Goal: Information Seeking & Learning: Check status

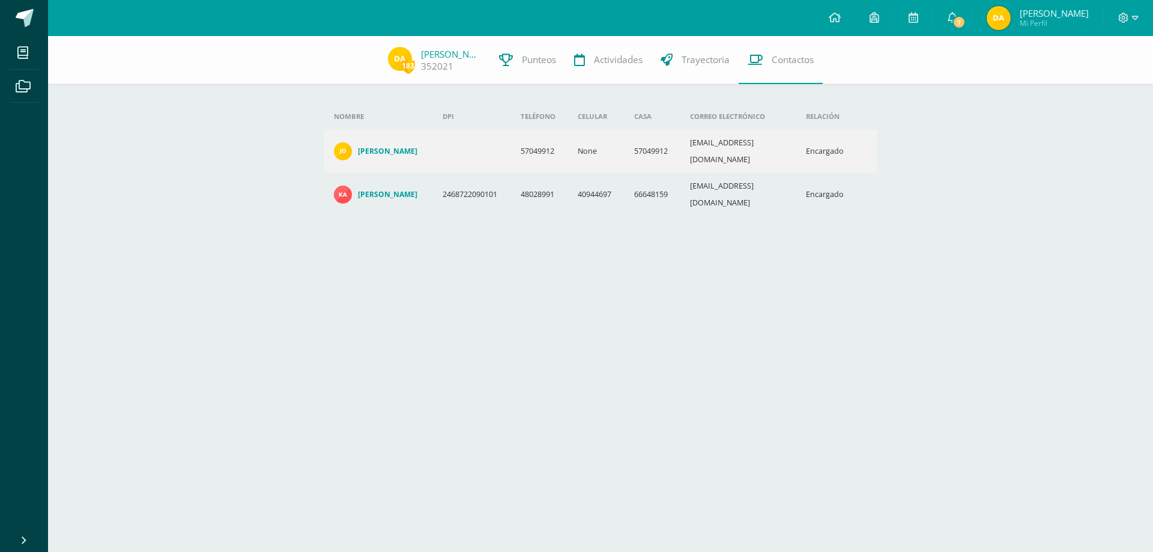
click at [1036, 22] on span "Mi Perfil" at bounding box center [1054, 23] width 69 height 10
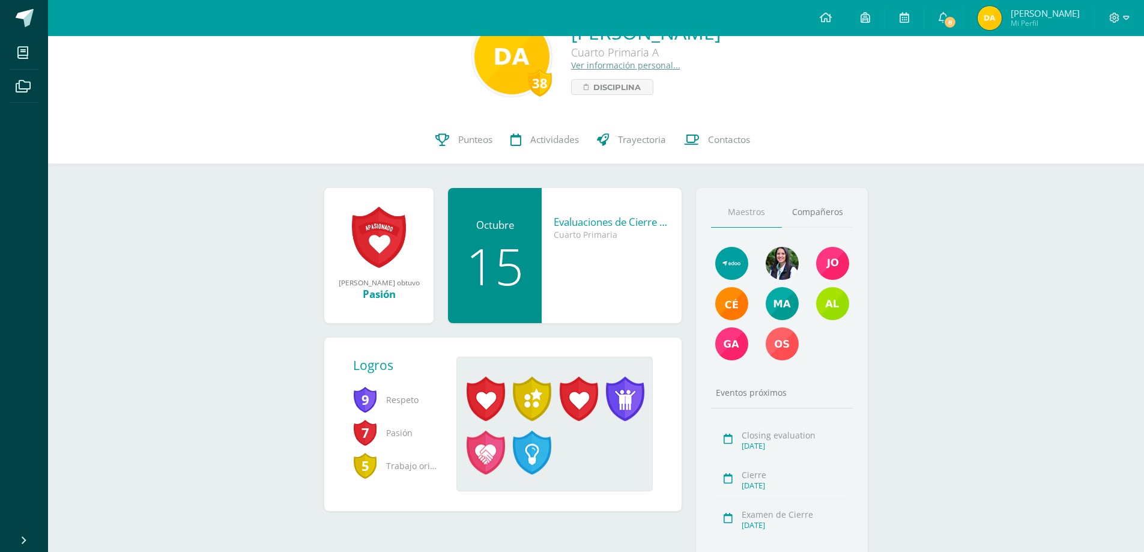
scroll to position [60, 0]
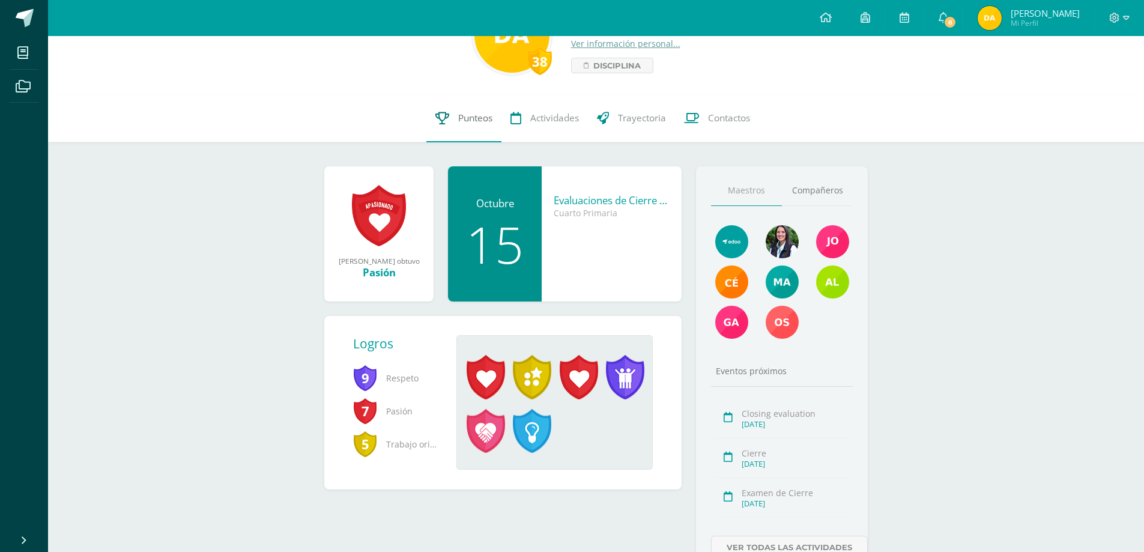
click at [472, 120] on span "Punteos" at bounding box center [475, 118] width 34 height 13
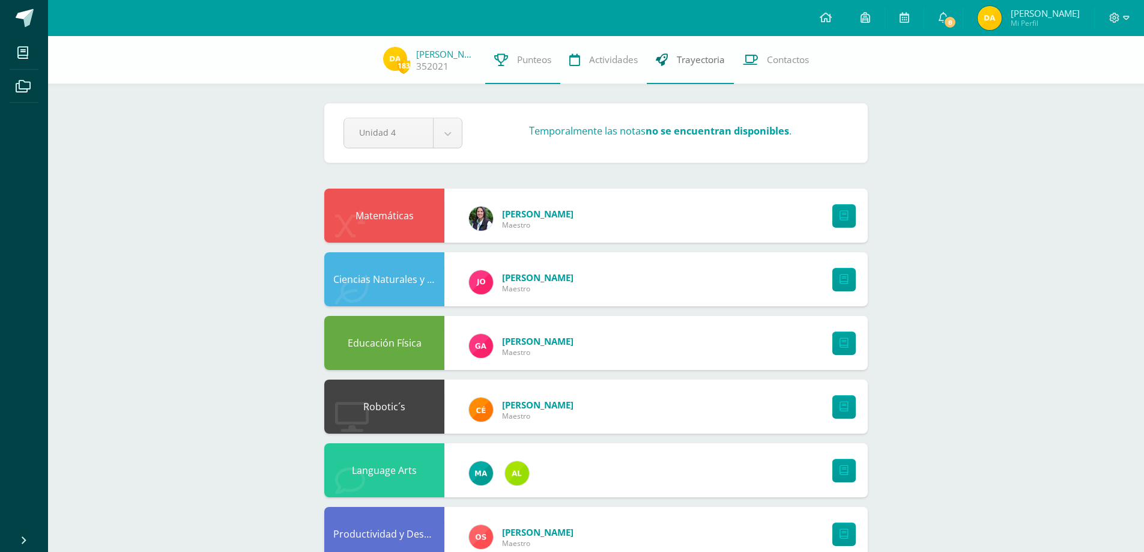
click at [692, 56] on span "Trayectoria" at bounding box center [701, 59] width 48 height 13
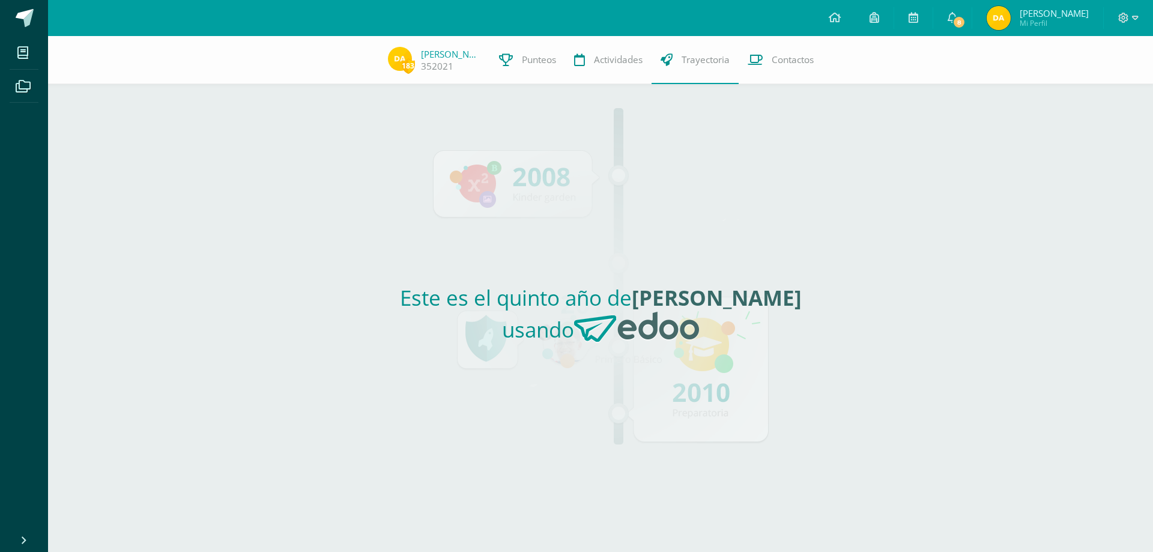
click at [1033, 23] on span "Mi Perfil" at bounding box center [1054, 23] width 69 height 10
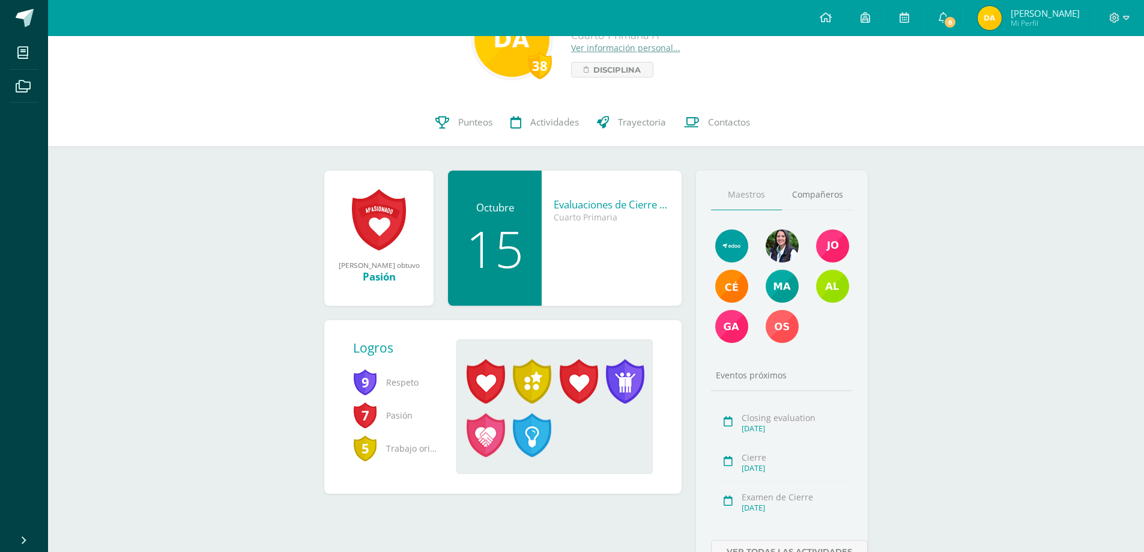
scroll to position [122, 0]
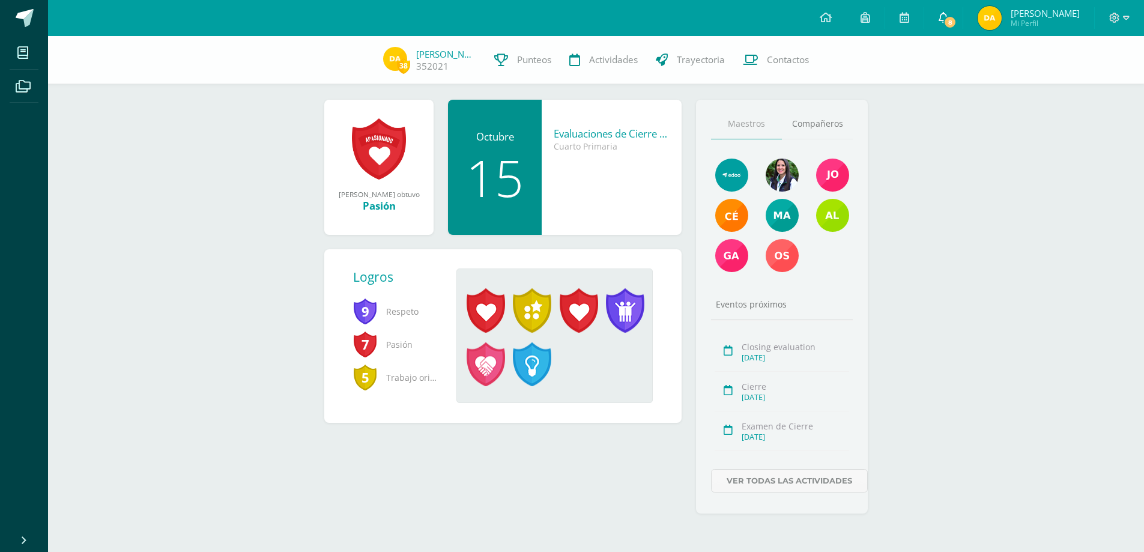
click at [947, 16] on icon at bounding box center [943, 17] width 10 height 11
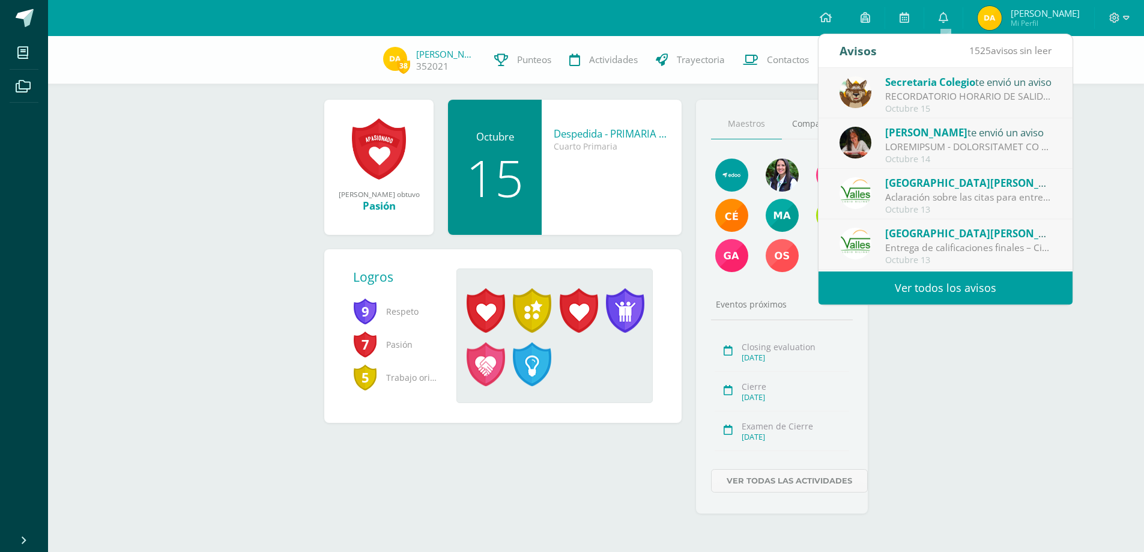
click at [968, 138] on div "[PERSON_NAME] te envió un aviso" at bounding box center [968, 132] width 167 height 16
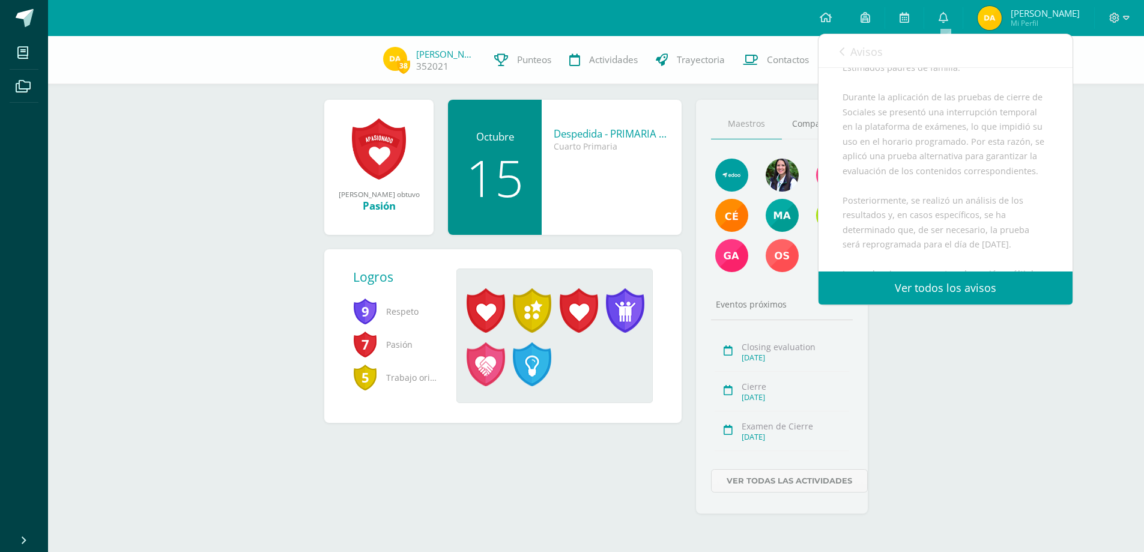
scroll to position [120, 0]
click at [939, 17] on link "0" at bounding box center [943, 18] width 38 height 36
click at [1110, 176] on div "38 [PERSON_NAME] Cuarto Primaria A Ver información personal... Disciplina 38 [P…" at bounding box center [596, 233] width 1096 height 638
